Goal: Task Accomplishment & Management: Manage account settings

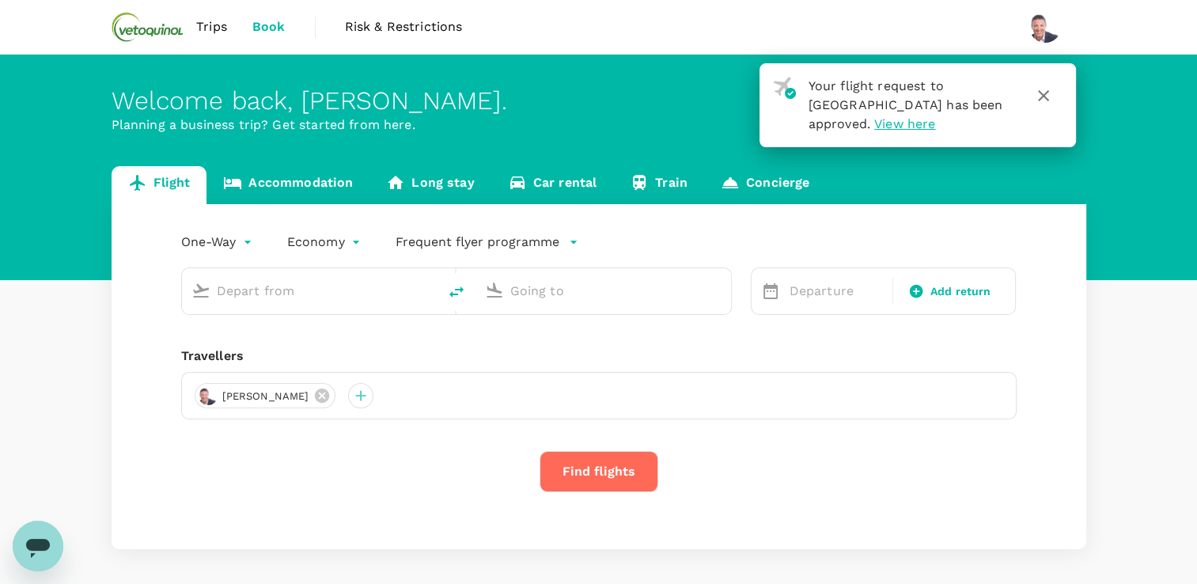
type input "roundtrip"
type input "[GEOGRAPHIC_DATA], [GEOGRAPHIC_DATA] (any)"
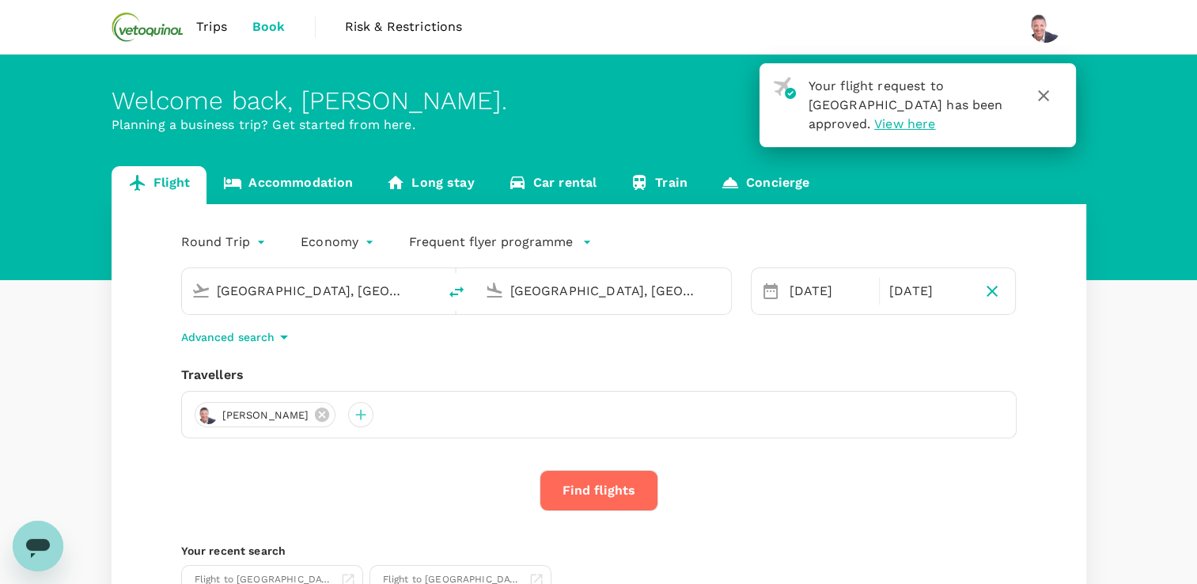
click at [1042, 92] on icon "button" at bounding box center [1043, 95] width 19 height 19
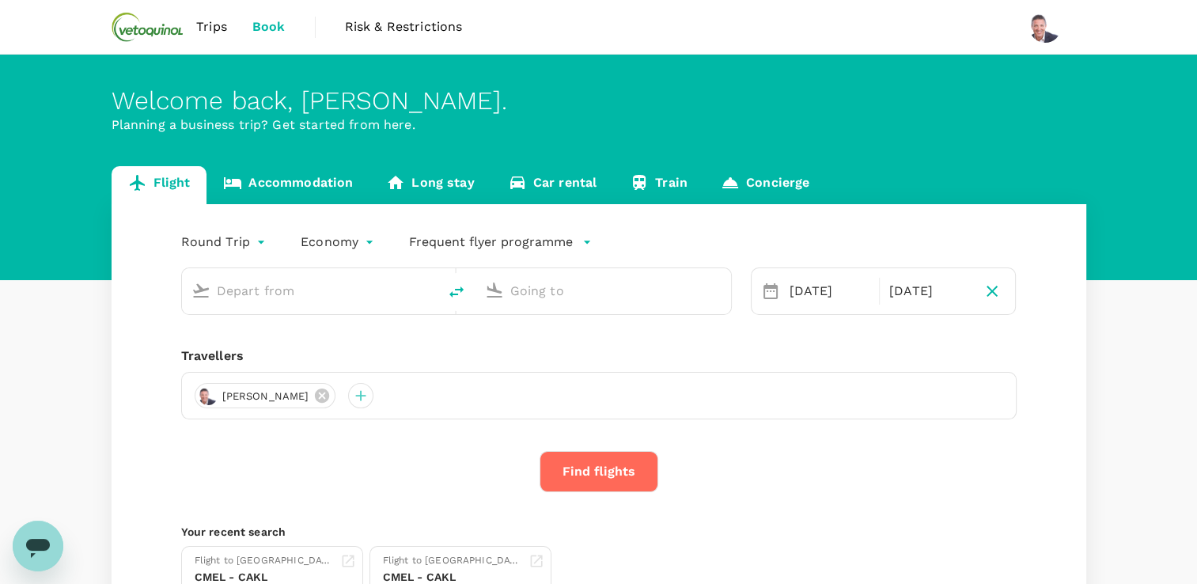
type input "[GEOGRAPHIC_DATA], [GEOGRAPHIC_DATA] (any)"
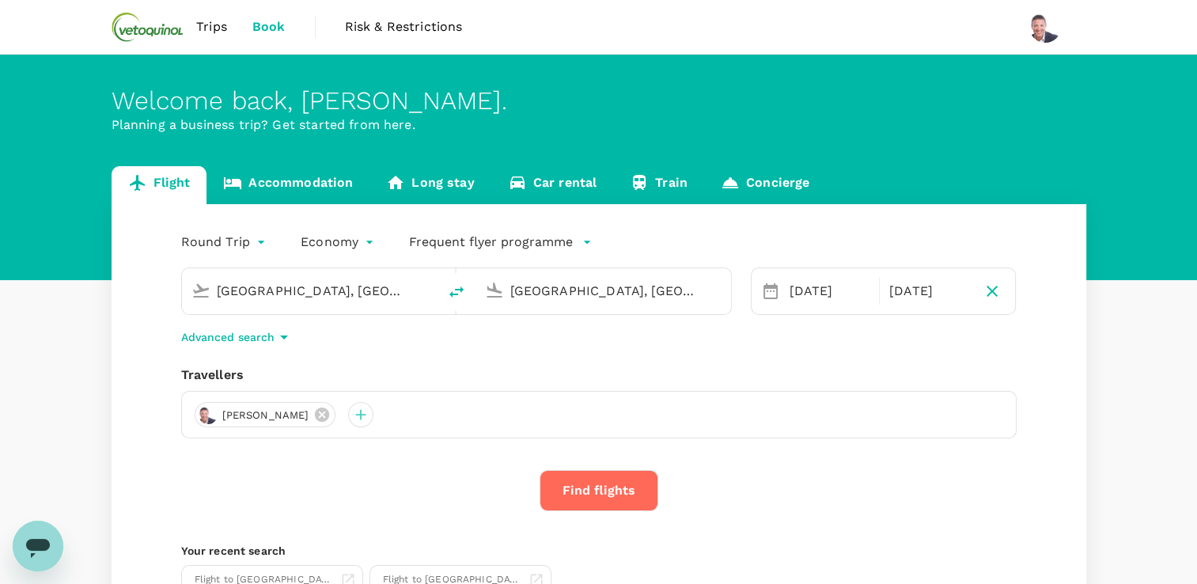
click at [204, 25] on span "Trips" at bounding box center [211, 26] width 31 height 19
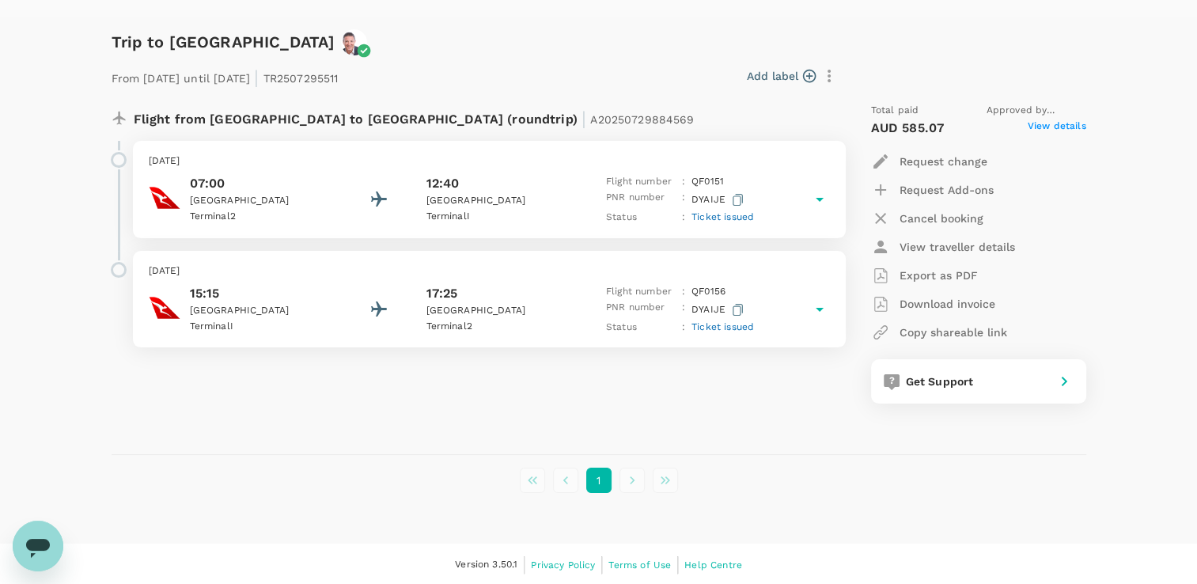
scroll to position [206, 0]
click at [922, 214] on p "Cancel booking" at bounding box center [941, 218] width 84 height 16
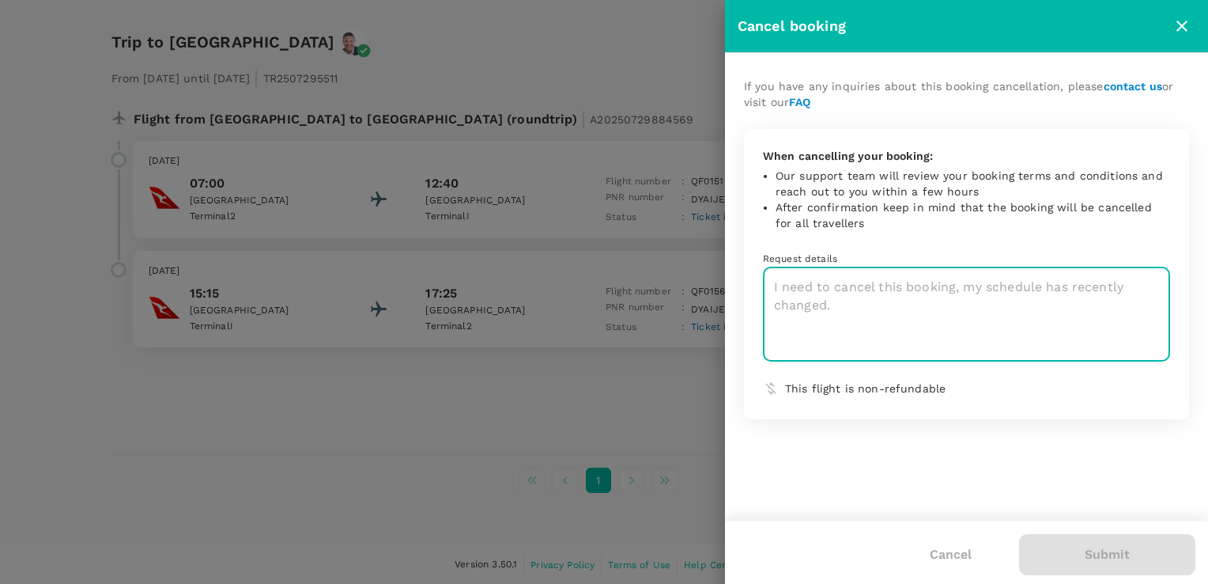
click at [855, 297] on textarea at bounding box center [966, 314] width 407 height 94
click at [847, 305] on textarea at bounding box center [966, 314] width 407 height 94
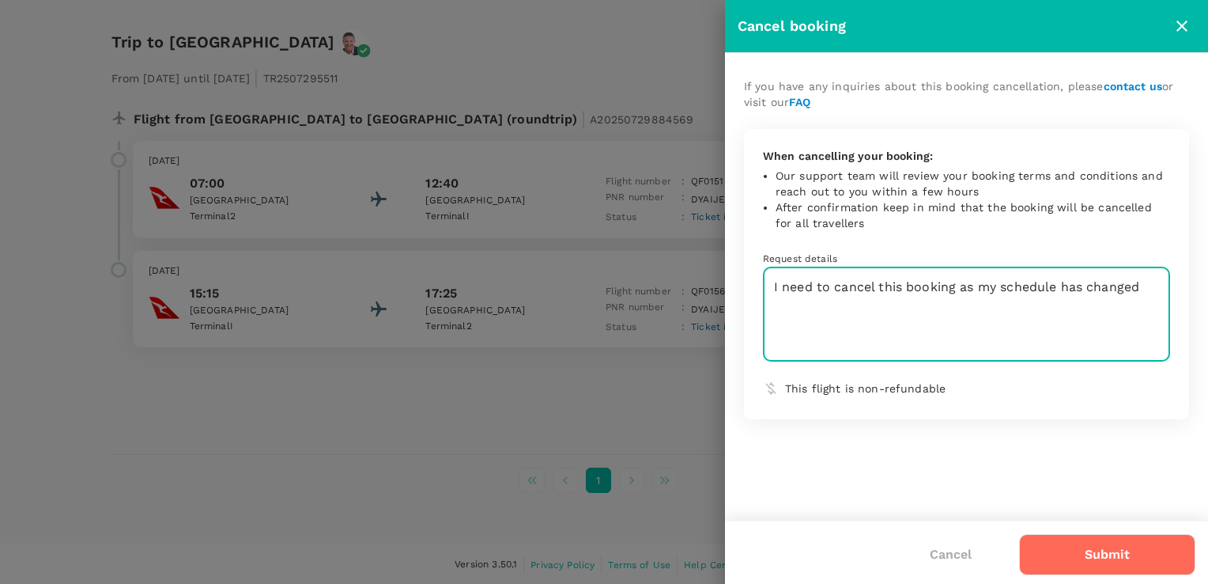
type textarea "I need to cancel this booking as my schedule has changed"
click at [952, 555] on button "Cancel" at bounding box center [951, 555] width 86 height 40
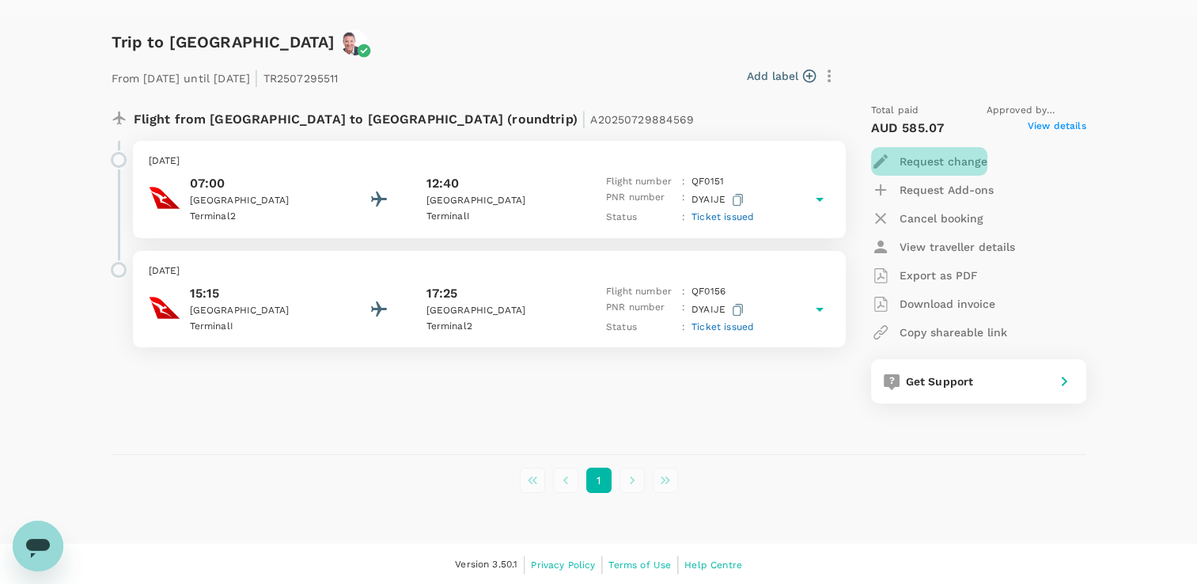
click at [928, 159] on p "Request change" at bounding box center [943, 161] width 88 height 16
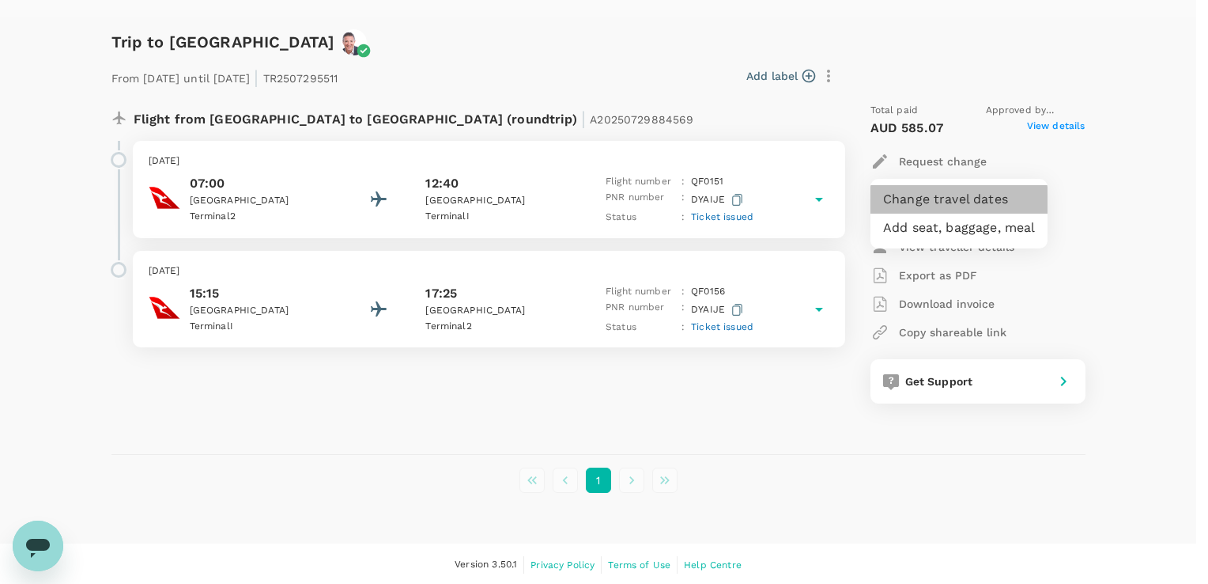
click at [925, 199] on li "Change travel dates" at bounding box center [959, 199] width 177 height 28
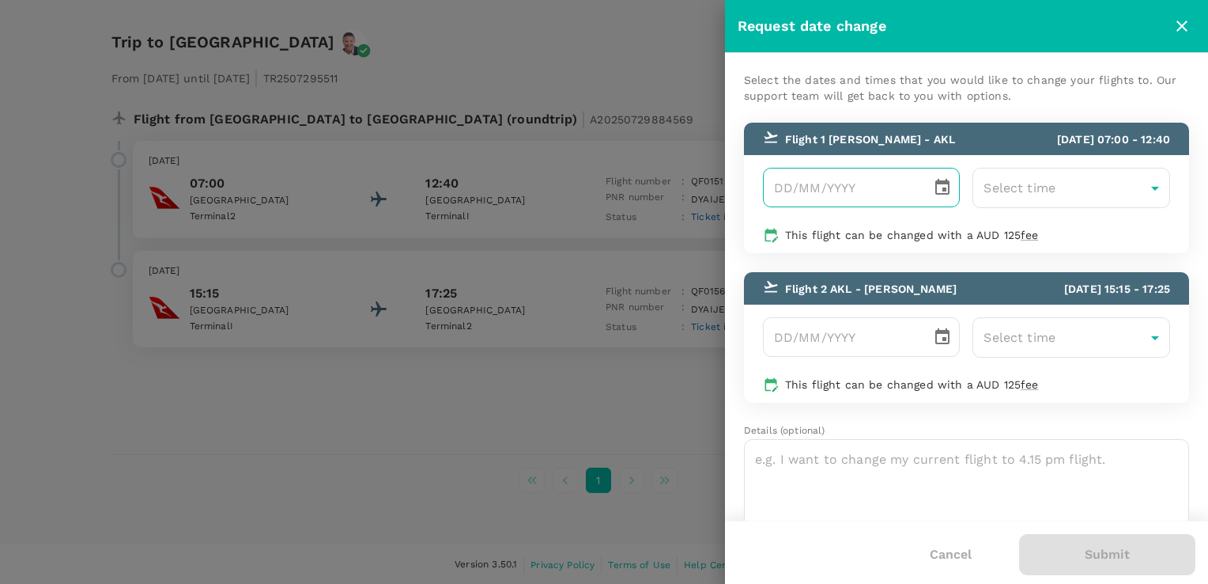
click at [942, 183] on icon "Choose date" at bounding box center [943, 187] width 14 height 16
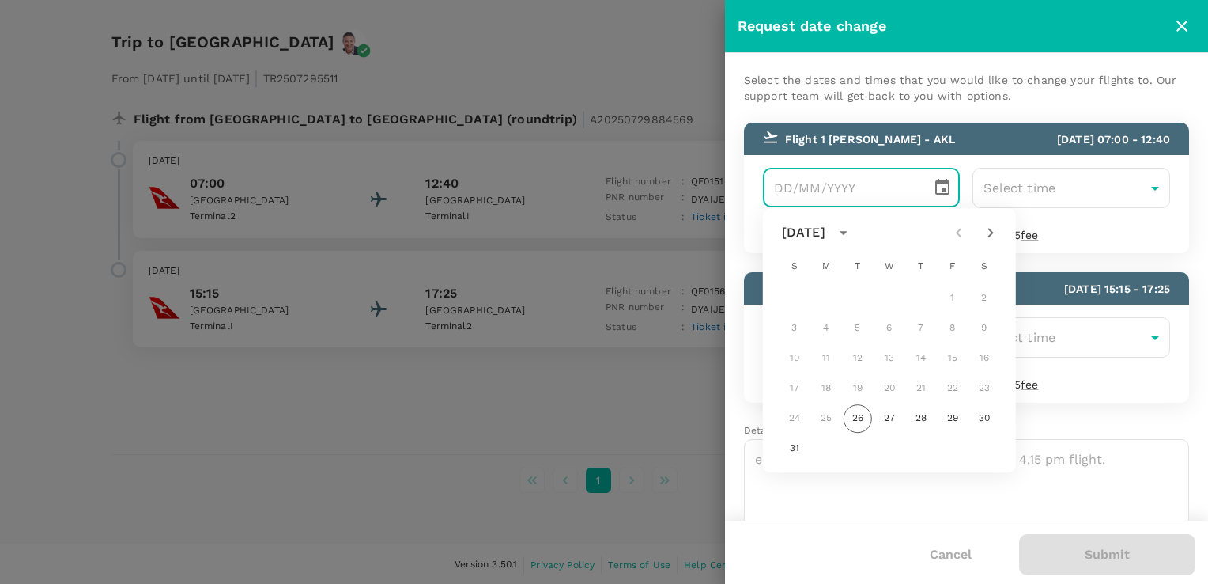
click at [990, 230] on icon "Next month" at bounding box center [990, 232] width 19 height 19
click at [990, 230] on icon "Next month" at bounding box center [991, 232] width 6 height 9
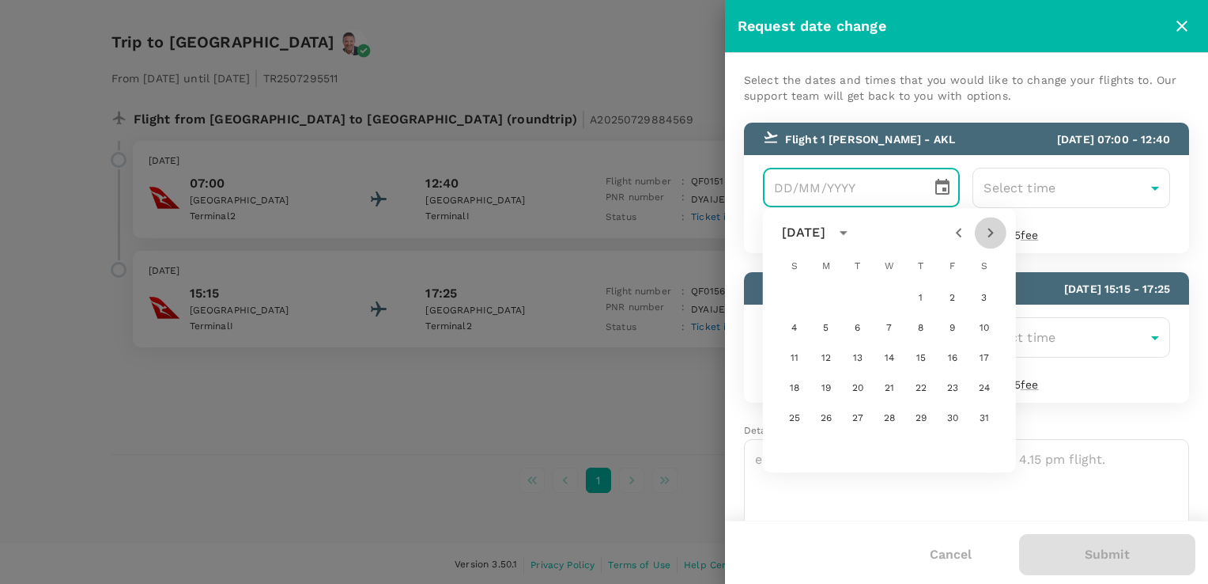
click at [990, 230] on icon "Next month" at bounding box center [991, 232] width 6 height 9
click at [828, 299] on button "2" at bounding box center [826, 298] width 28 height 28
type input "02/03/2026"
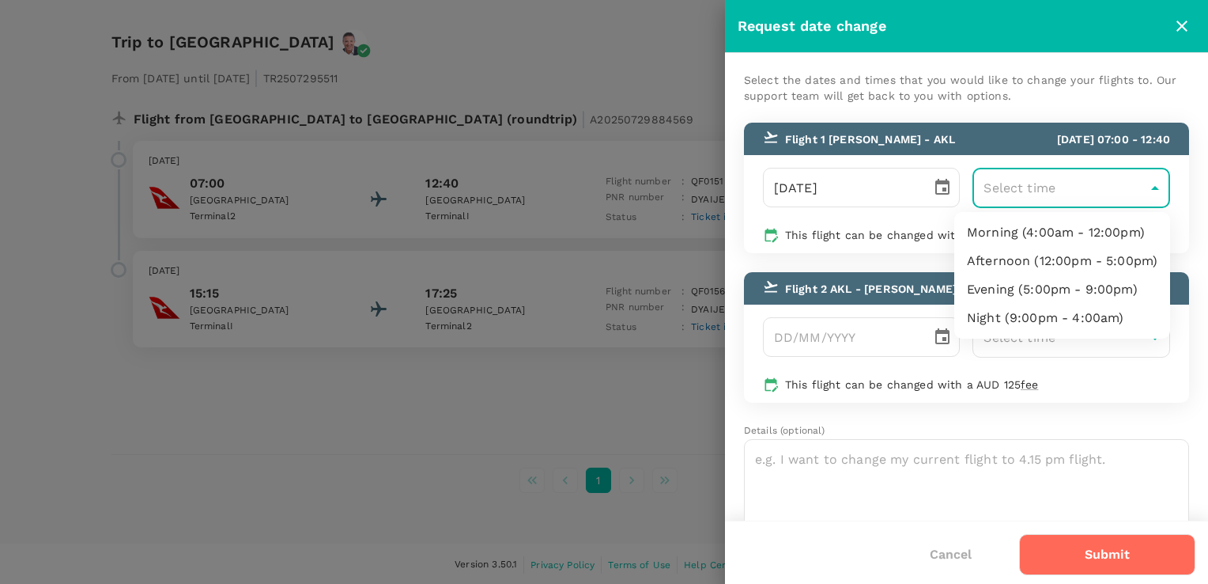
click at [1145, 185] on body "Trips Book Risk & Restrictions Trips ​ ​ Upcoming Past Cancelled/Rejected Where…" at bounding box center [604, 190] width 1208 height 792
click at [1068, 233] on li "Morning (4:00am - 12:00pm)" at bounding box center [1063, 232] width 216 height 28
type input "04:00-12:00"
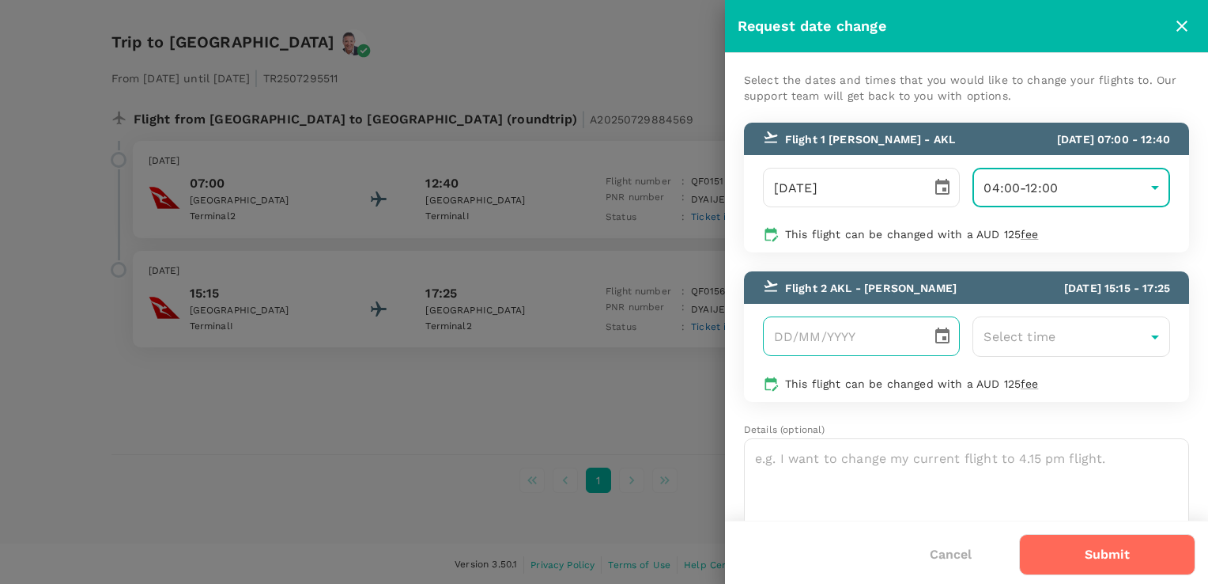
click at [938, 332] on icon "Choose date" at bounding box center [943, 335] width 14 height 16
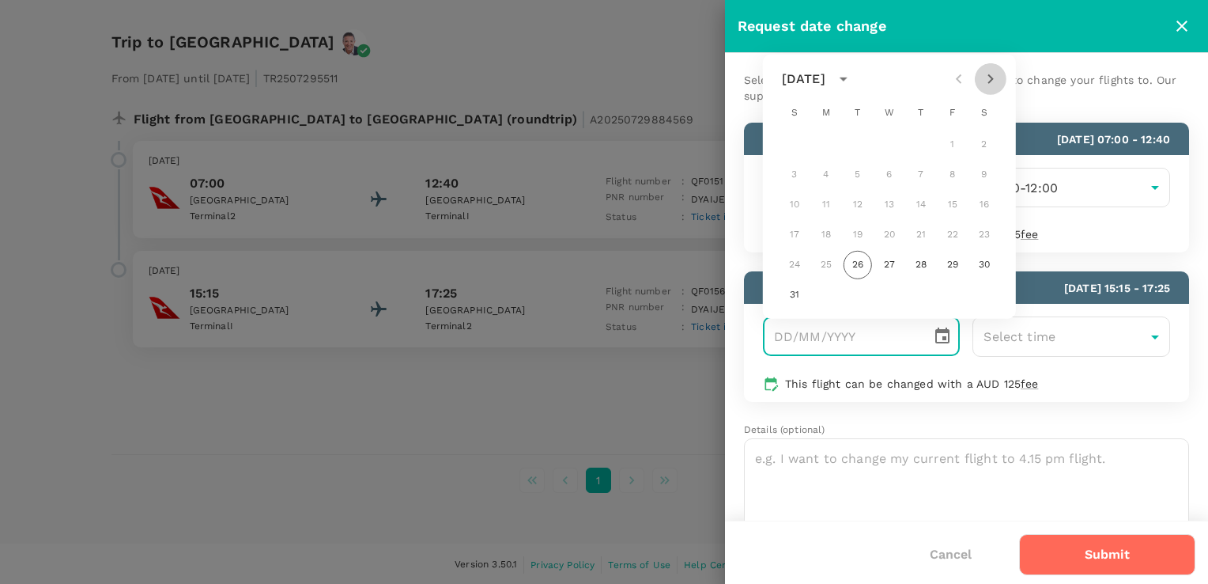
click at [991, 81] on icon "Next month" at bounding box center [991, 78] width 6 height 9
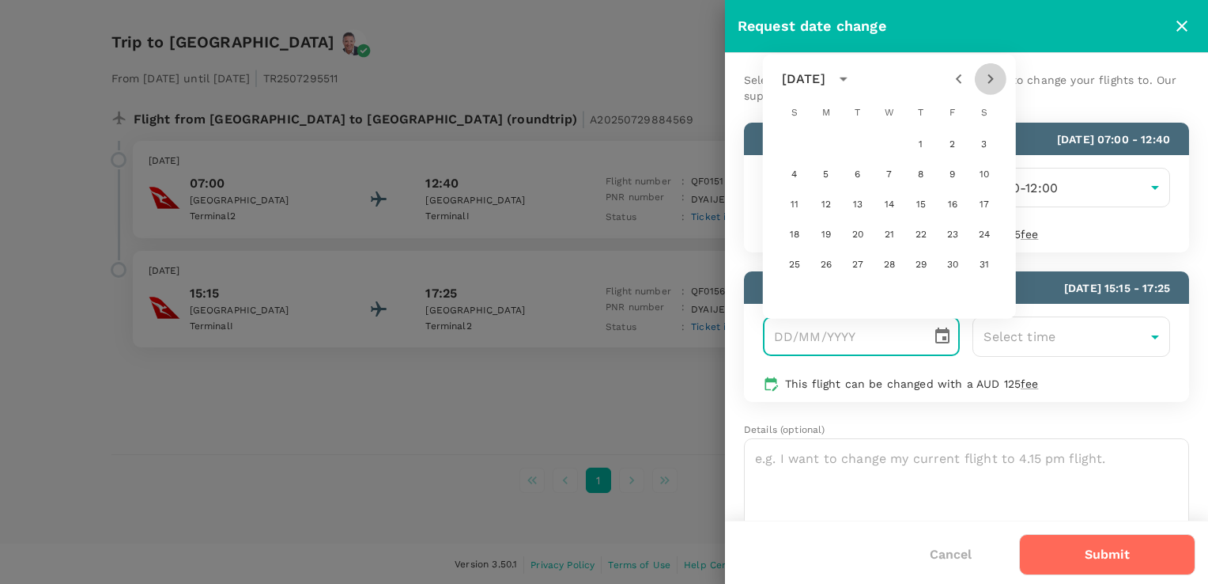
click at [991, 81] on icon "Next month" at bounding box center [991, 78] width 6 height 9
click at [1183, 205] on div "Select the dates and times that you would like to change your flights to. Our s…" at bounding box center [966, 302] width 483 height 498
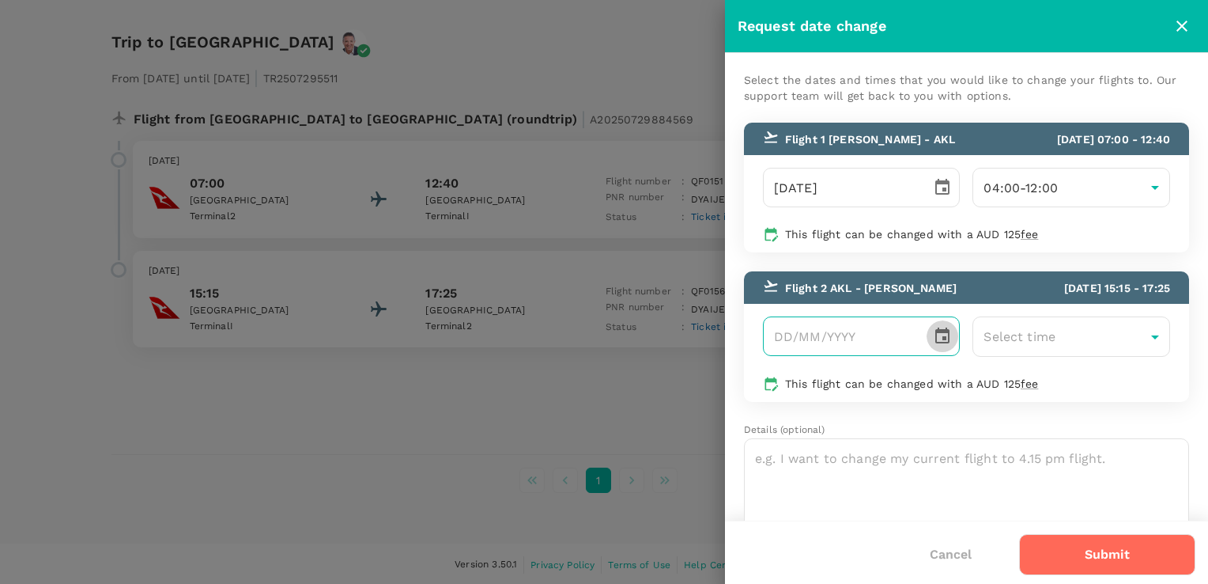
click at [936, 334] on icon "Choose date" at bounding box center [942, 336] width 19 height 19
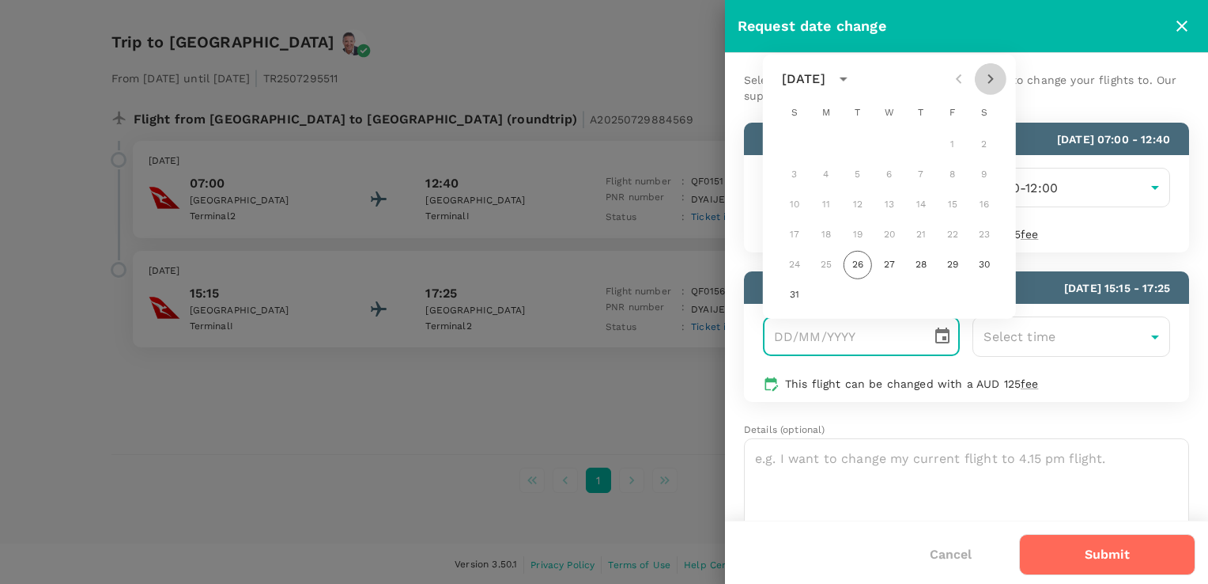
click at [993, 77] on icon "Next month" at bounding box center [990, 79] width 19 height 19
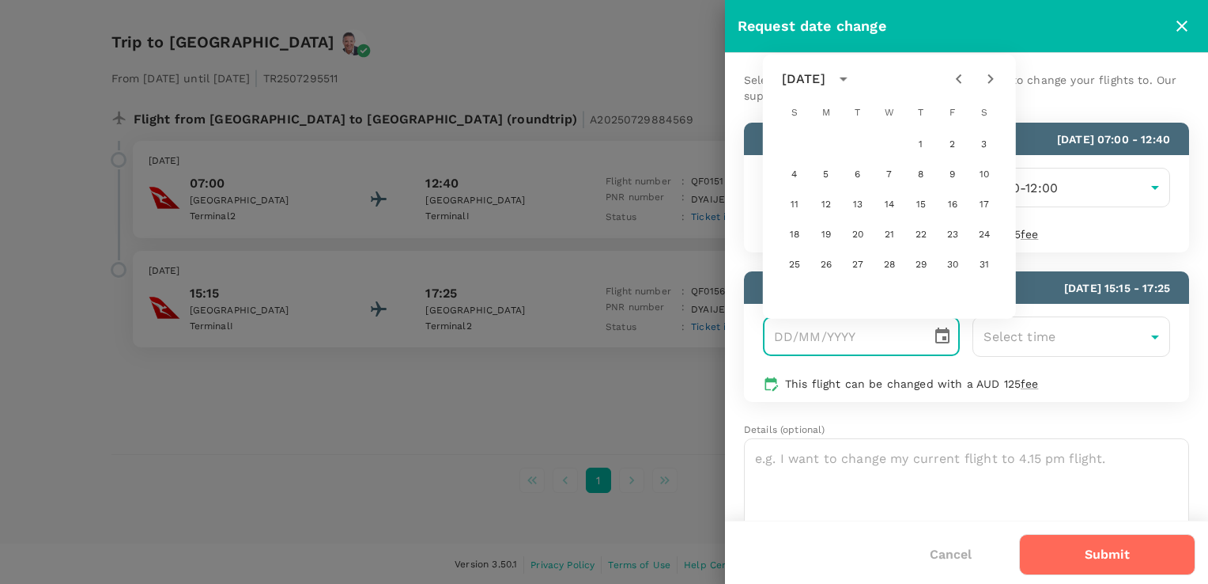
click at [993, 77] on icon "Next month" at bounding box center [990, 79] width 19 height 19
click at [921, 144] on button "5" at bounding box center [921, 144] width 28 height 28
type input "05/03/2026"
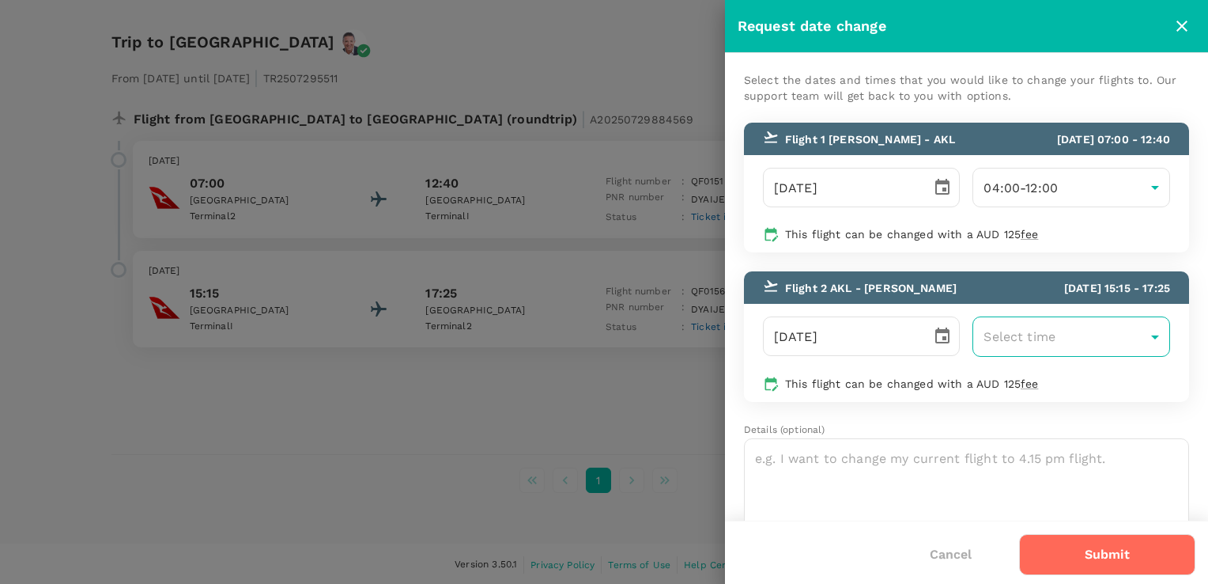
click at [1144, 336] on body "Trips Book Risk & Restrictions Trips ​ ​ Upcoming Past Cancelled/Rejected Where…" at bounding box center [604, 190] width 1208 height 792
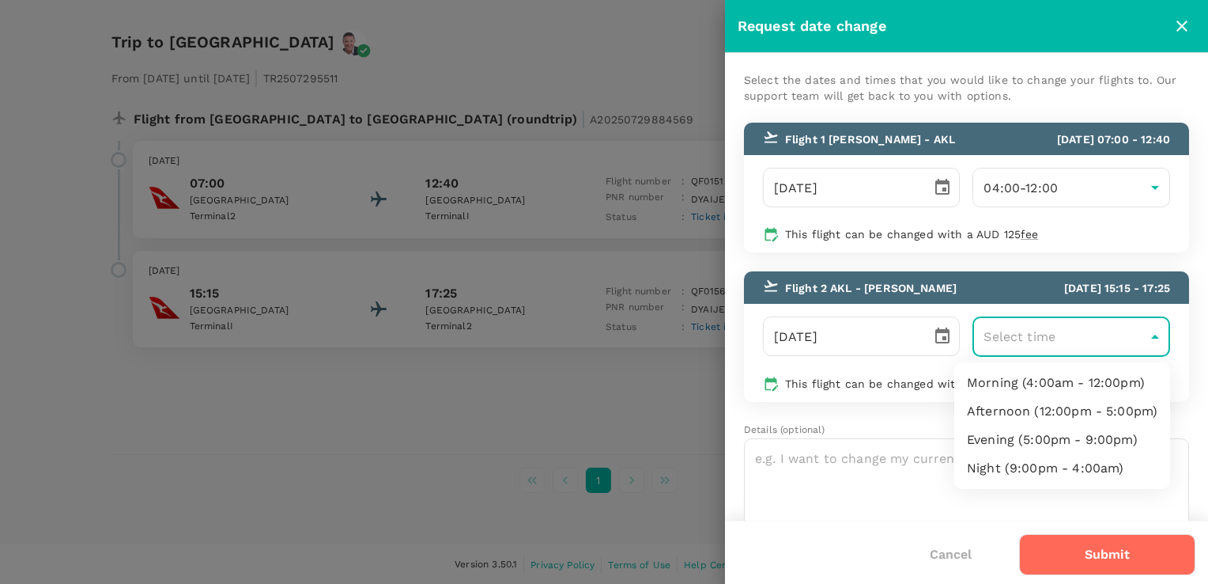
click at [1047, 413] on li "Afternoon (12:00pm - 5:00pm)" at bounding box center [1063, 411] width 216 height 28
type input "12:00-17:00"
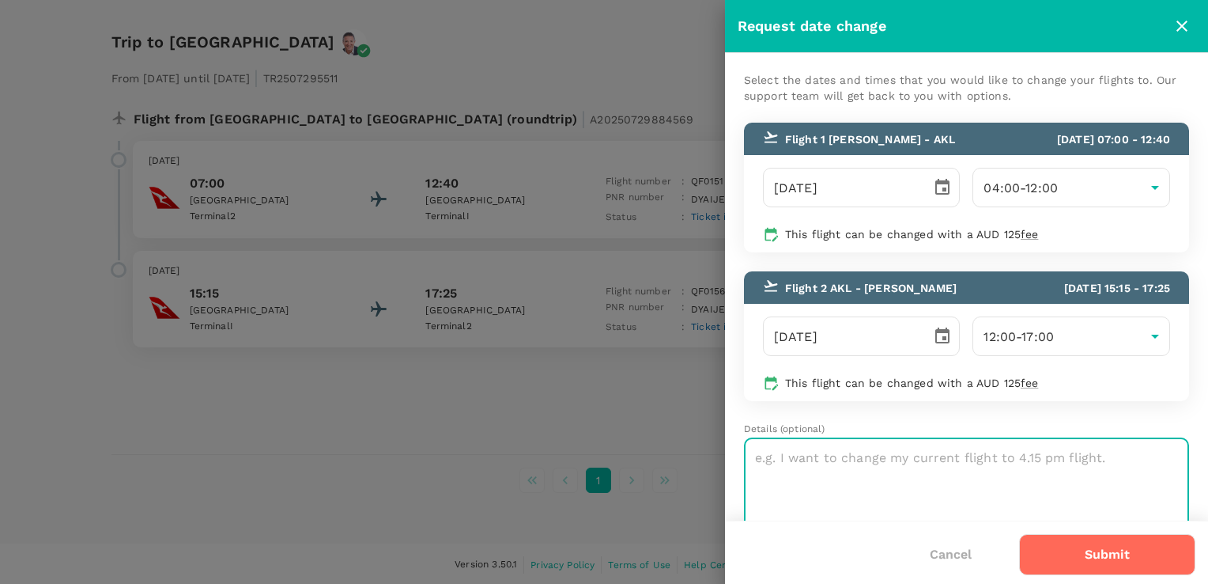
click at [1107, 457] on textarea at bounding box center [966, 484] width 445 height 94
type textarea "I need to change my flight as my schedule has changed"
click at [1112, 552] on button "Submit" at bounding box center [1107, 554] width 176 height 41
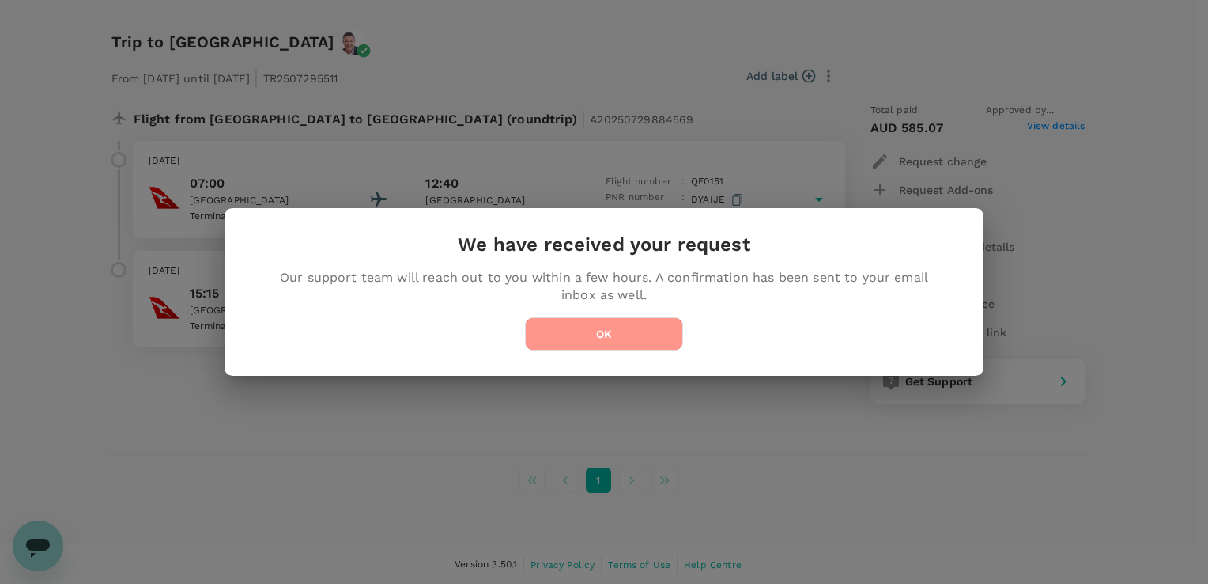
click at [618, 332] on button "OK" at bounding box center [604, 333] width 158 height 33
